Goal: Task Accomplishment & Management: Use online tool/utility

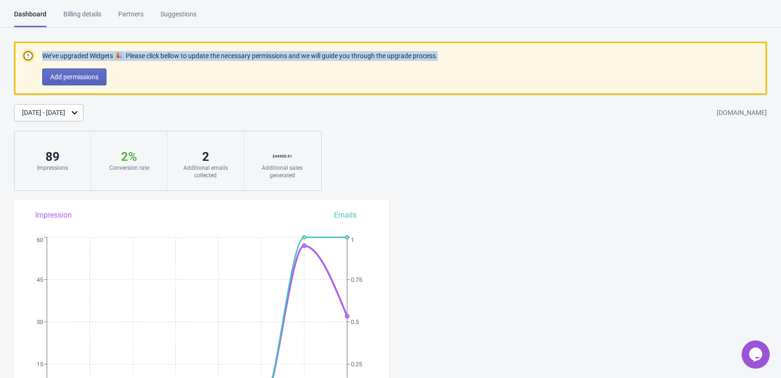
drag, startPoint x: 470, startPoint y: 55, endPoint x: 22, endPoint y: 46, distance: 448.2
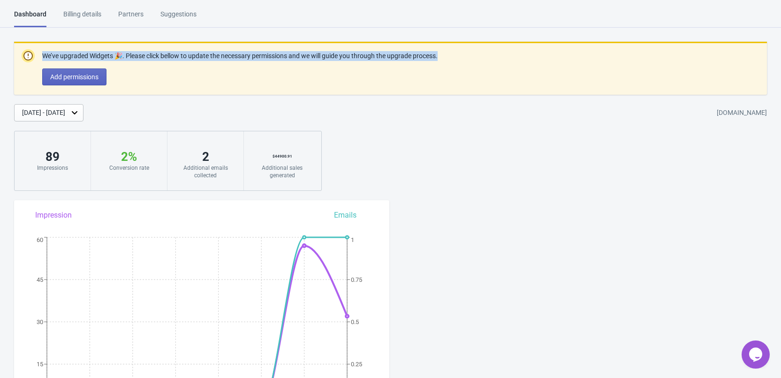
click at [22, 46] on div "We’ve upgraded Widgets 🎉. Please click bellow to update the necessary permissio…" at bounding box center [390, 68] width 753 height 53
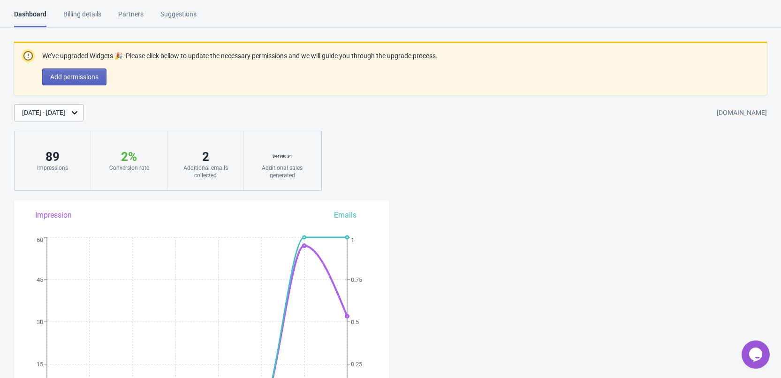
drag, startPoint x: 338, startPoint y: 109, endPoint x: 343, endPoint y: 111, distance: 5.4
click at [339, 109] on div "Aug 15, 2025 - Aug 22, 2025 katvr.myshopify.com" at bounding box center [397, 112] width 767 height 17
click at [76, 20] on div "Billing details" at bounding box center [82, 17] width 38 height 16
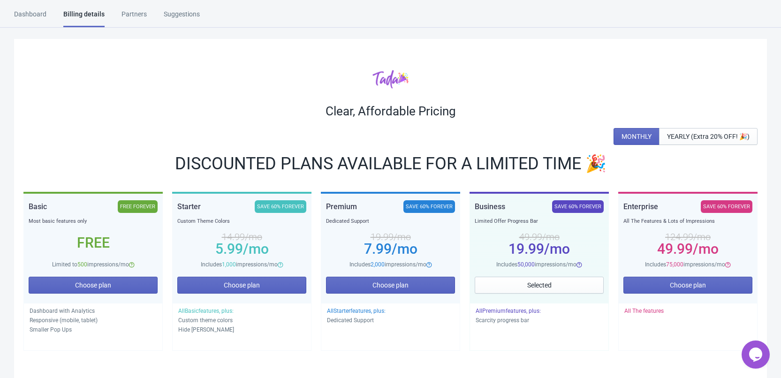
click at [23, 12] on div "Dashboard" at bounding box center [30, 17] width 32 height 16
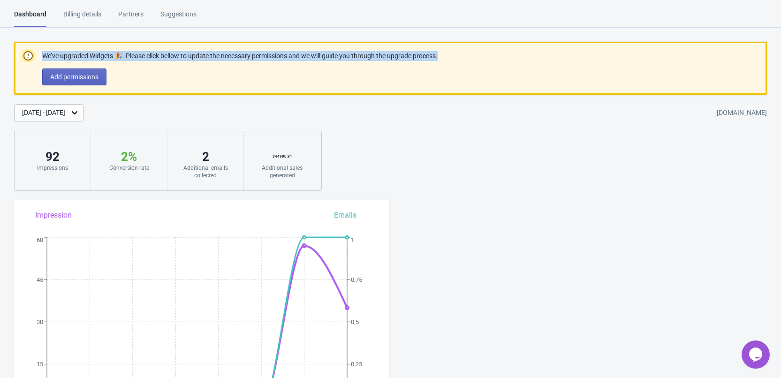
drag, startPoint x: 481, startPoint y: 57, endPoint x: 42, endPoint y: 49, distance: 439.8
click at [42, 49] on div "We’ve upgraded Widgets 🎉. Please click bellow to update the necessary permissio…" at bounding box center [390, 68] width 753 height 53
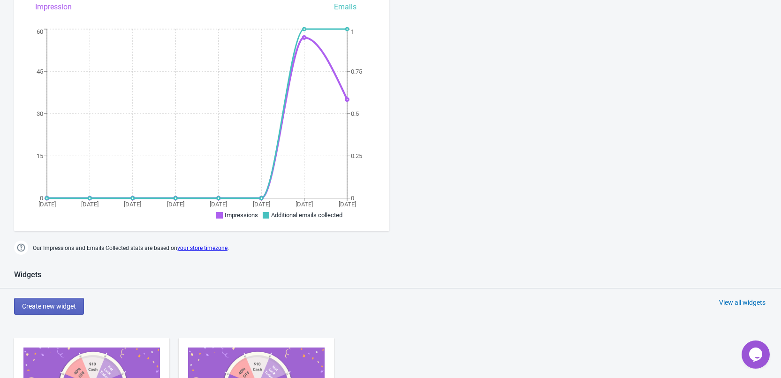
scroll to position [282, 0]
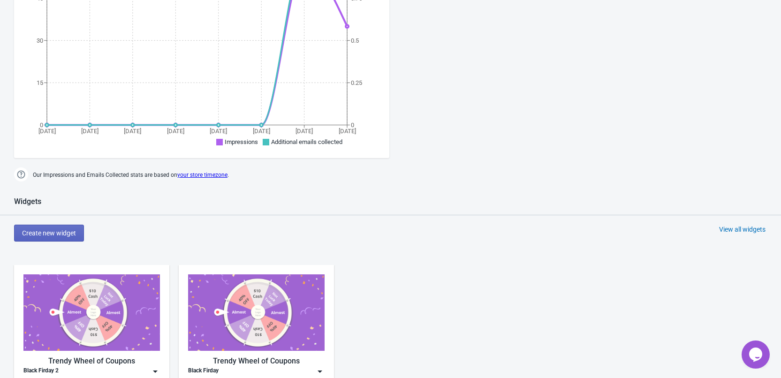
click at [430, 117] on div "Dashboard Billing details Partners Suggestions Dashboard Billing details Partne…" at bounding box center [390, 254] width 781 height 1052
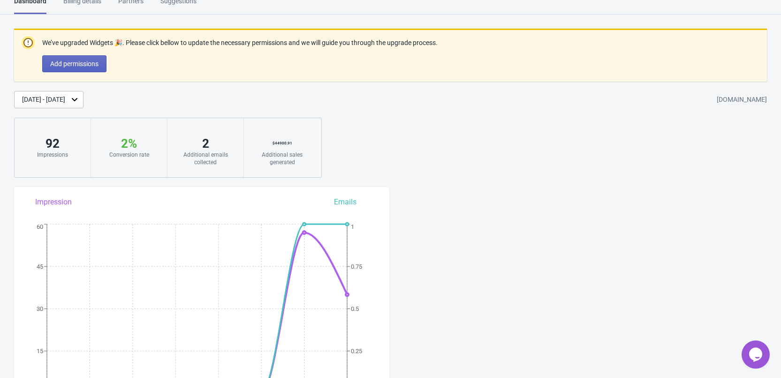
scroll to position [0, 0]
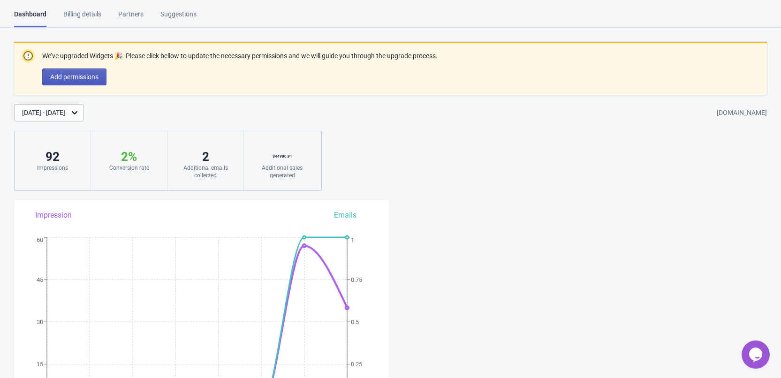
click at [69, 77] on span "Add permissions" at bounding box center [74, 77] width 48 height 8
click at [78, 78] on span "Add permissions" at bounding box center [74, 77] width 48 height 8
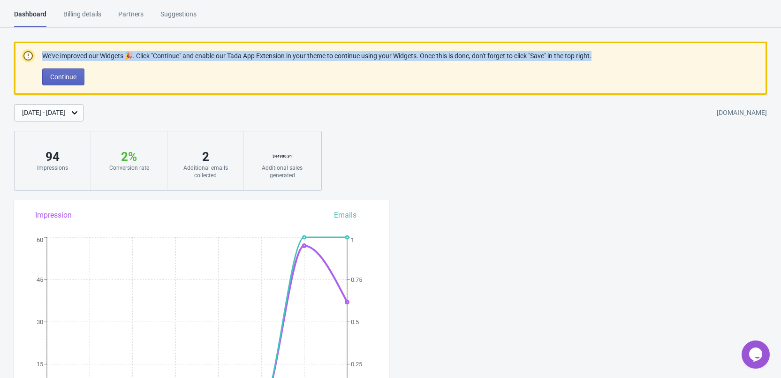
drag, startPoint x: 568, startPoint y: 53, endPoint x: 26, endPoint y: 59, distance: 541.5
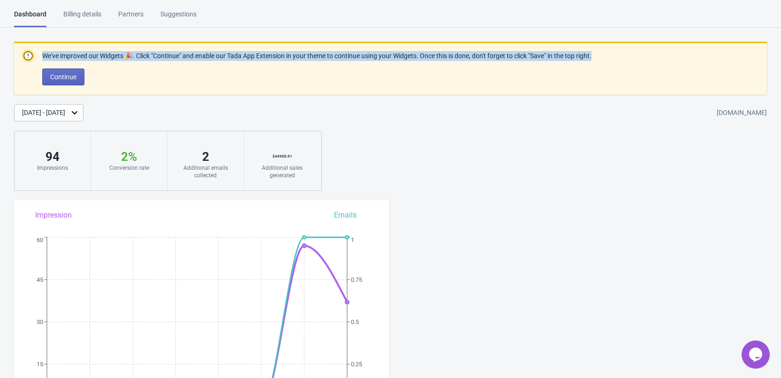
click at [26, 59] on div "We've improved our Widgets 🎉. Click "Continue" and enable our Tada App Extensio…" at bounding box center [390, 68] width 753 height 53
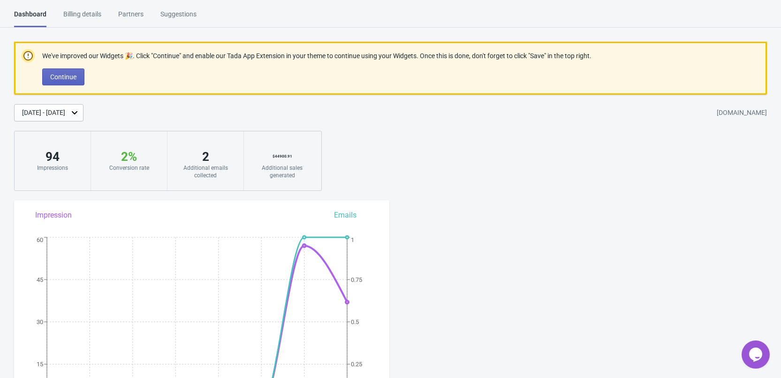
click at [265, 70] on p "Continue" at bounding box center [316, 77] width 549 height 17
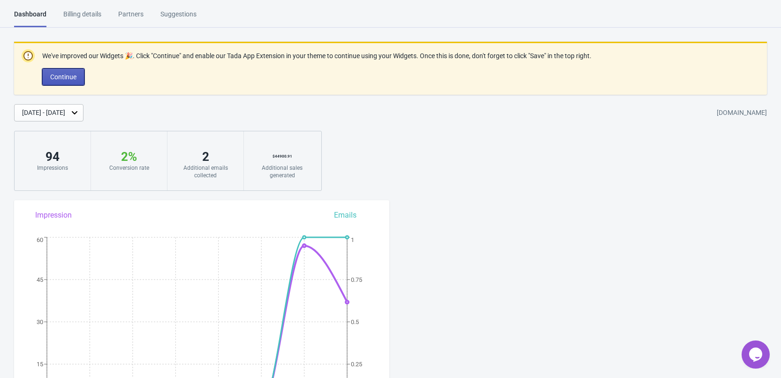
click at [72, 81] on button "Continue" at bounding box center [63, 77] width 42 height 17
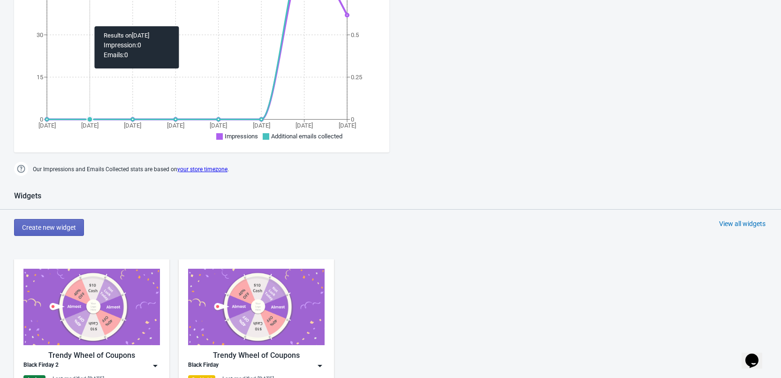
scroll to position [282, 0]
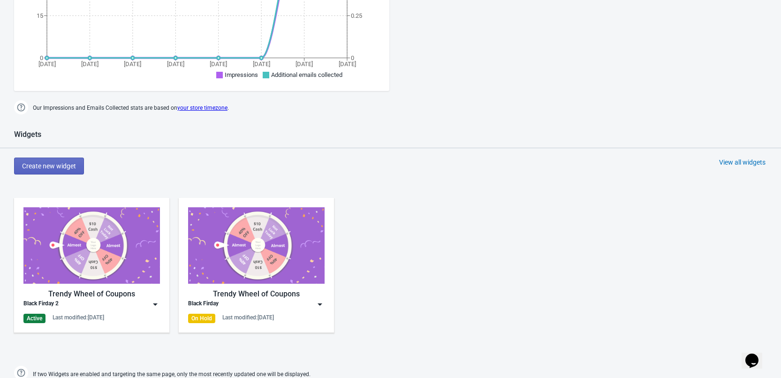
click at [82, 290] on div "Trendy Wheel of Coupons" at bounding box center [91, 294] width 137 height 11
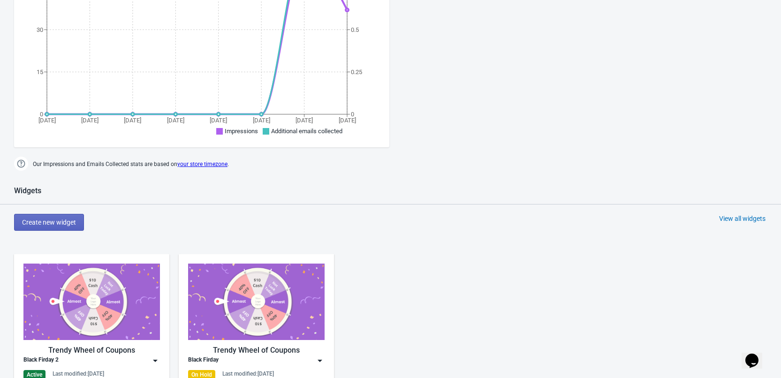
scroll to position [328, 0]
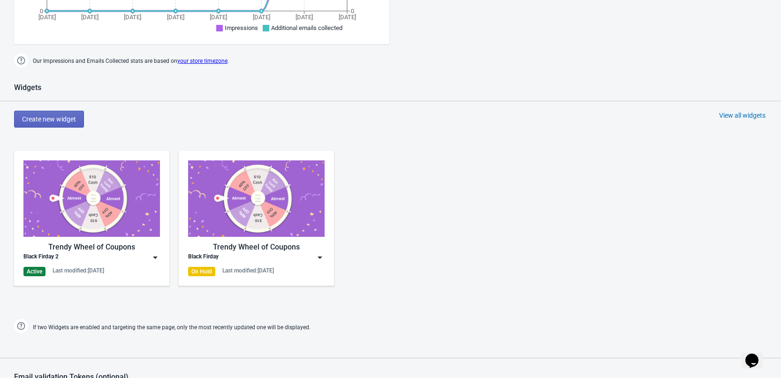
click at [142, 228] on img at bounding box center [91, 198] width 137 height 76
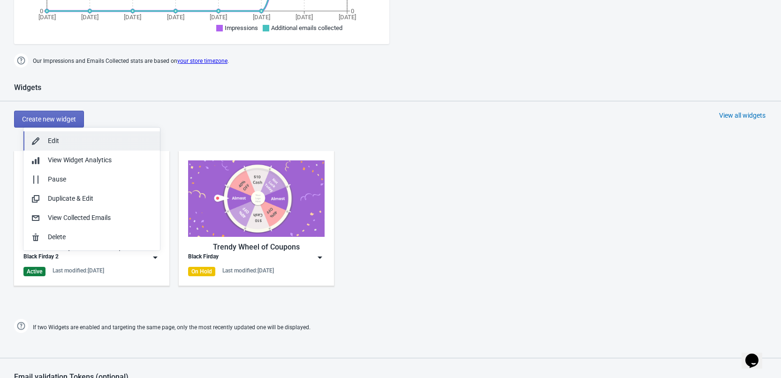
click at [72, 137] on div "Edit" at bounding box center [100, 141] width 105 height 10
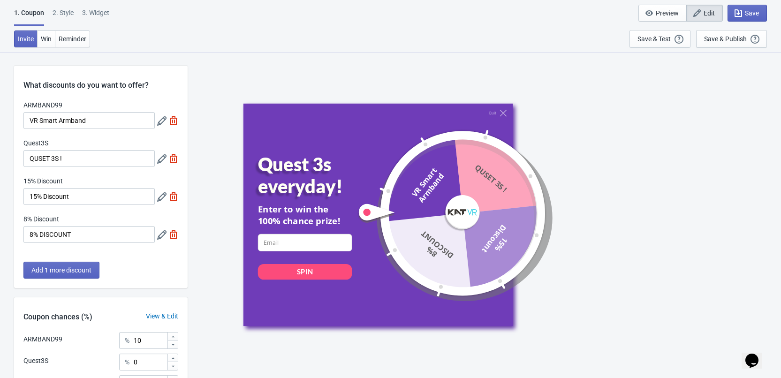
scroll to position [122, 0]
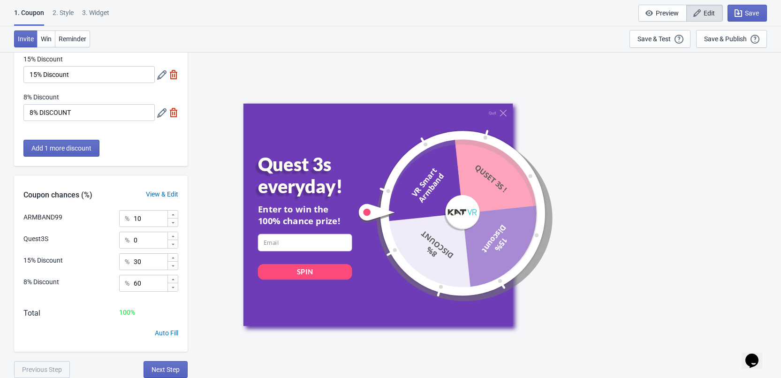
click at [63, 11] on div "2 . Style" at bounding box center [63, 16] width 21 height 16
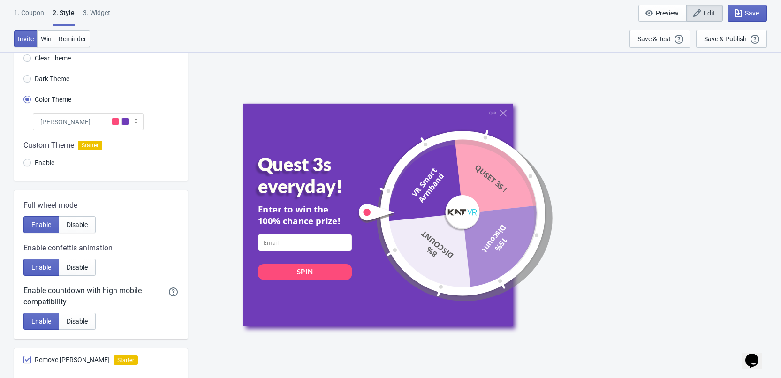
scroll to position [94, 0]
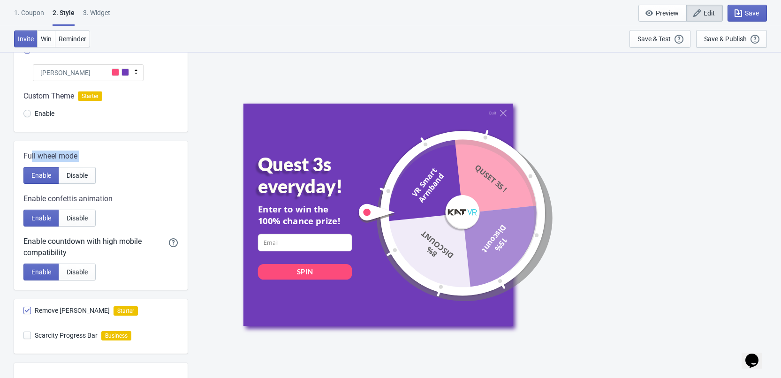
drag, startPoint x: 120, startPoint y: 163, endPoint x: 30, endPoint y: 155, distance: 89.5
click at [30, 155] on div "Full wheel mode Enable Disable" at bounding box center [100, 167] width 155 height 33
click at [137, 205] on div "Enable confettis animation Enable Disable" at bounding box center [100, 209] width 155 height 33
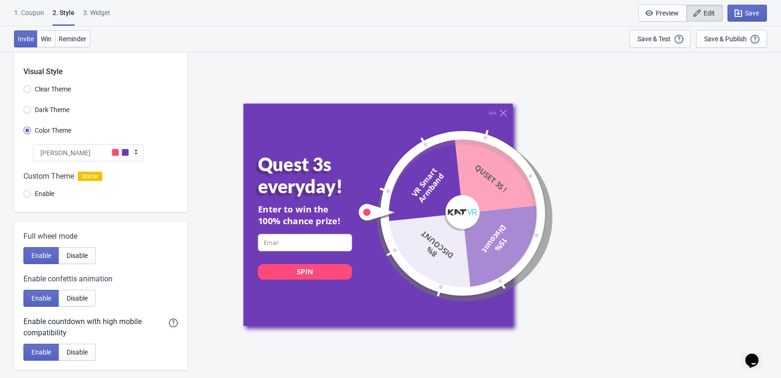
scroll to position [0, 0]
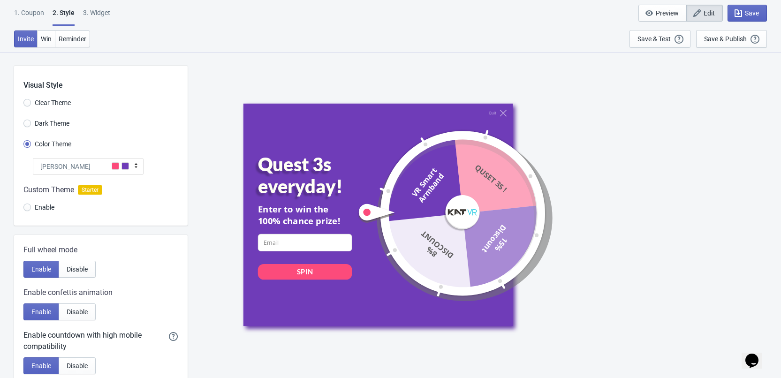
click at [91, 12] on div "3. Widget" at bounding box center [96, 16] width 27 height 16
select select "once"
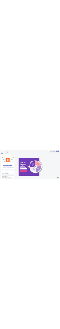
scroll to position [657, 0]
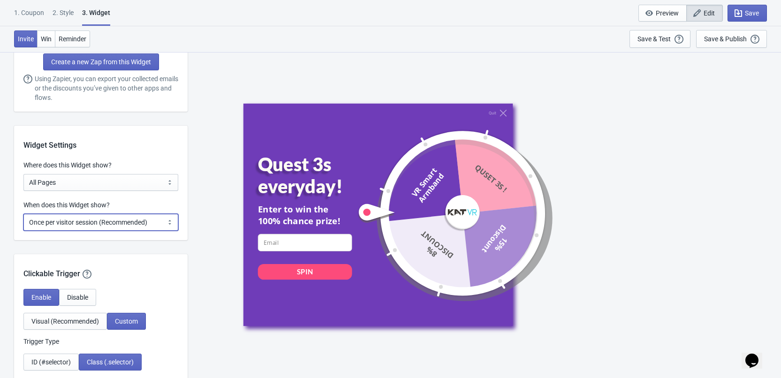
click at [64, 224] on select "Every new visit of page Once every period of time Once per visitor session (Rec…" at bounding box center [100, 222] width 155 height 17
click at [196, 164] on div "Quit Quest 3s everyday! Enter to win the 100% chance prize! email-input SPIN VR…" at bounding box center [484, 215] width 584 height 326
click at [133, 181] on select "All Pages All Product Pages All Blog Pages All Static Pages Specific Product(s)…" at bounding box center [100, 182] width 155 height 17
click at [132, 181] on select "All Pages All Product Pages All Blog Pages All Static Pages Specific Product(s)…" at bounding box center [100, 182] width 155 height 17
click at [81, 222] on select "Every new visit of page Once every period of time Once per visitor session (Rec…" at bounding box center [100, 222] width 155 height 17
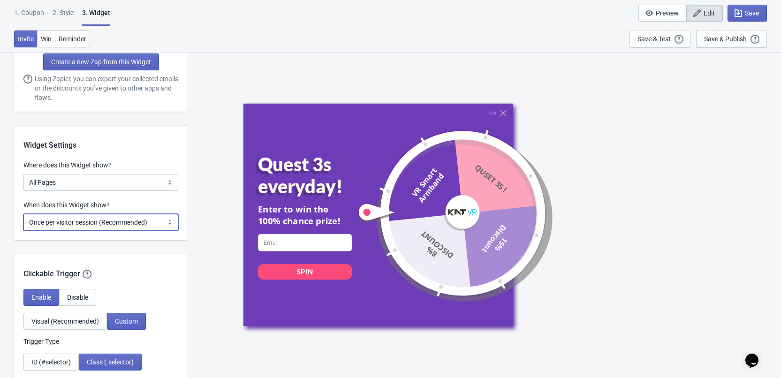
click at [23, 214] on select "Every new visit of page Once every period of time Once per visitor session (Rec…" at bounding box center [100, 222] width 155 height 17
click at [71, 227] on select "Every new visit of page Once every period of time Once per visitor session (Rec…" at bounding box center [100, 222] width 155 height 17
click at [23, 214] on select "Every new visit of page Once every period of time Once per visitor session (Rec…" at bounding box center [100, 222] width 155 height 17
click at [73, 228] on select "Every new visit of page Once every period of time Once per visitor session (Rec…" at bounding box center [100, 222] width 155 height 17
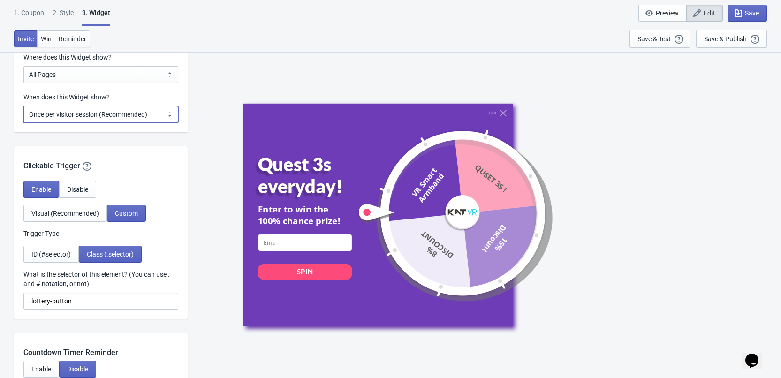
scroll to position [718, 0]
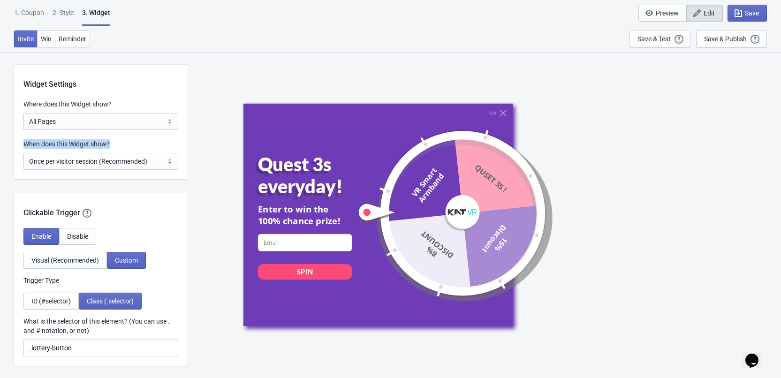
drag, startPoint x: 118, startPoint y: 142, endPoint x: 24, endPoint y: 141, distance: 93.4
click at [24, 141] on div "When does this Widget show?" at bounding box center [100, 145] width 155 height 12
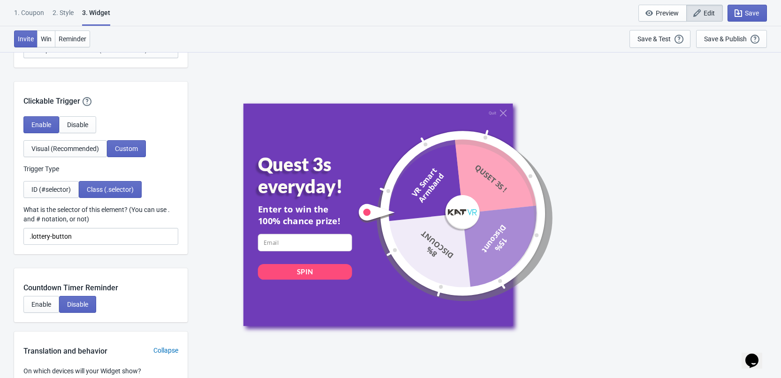
scroll to position [804, 0]
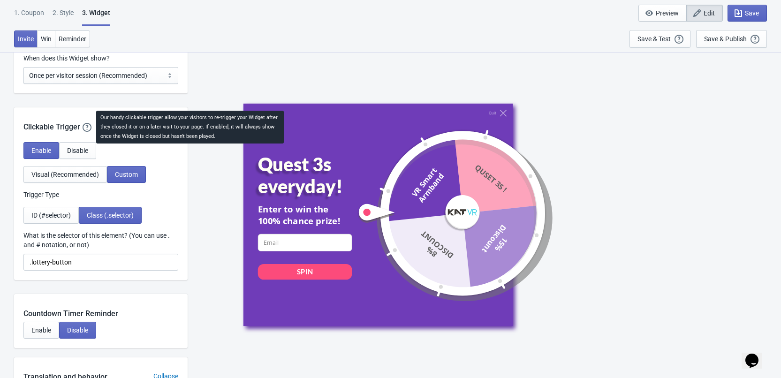
click at [85, 128] on icon at bounding box center [87, 127] width 9 height 9
